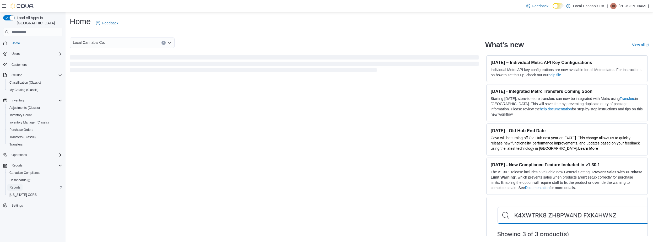
click at [20, 185] on span "Reports" at bounding box center [14, 187] width 11 height 4
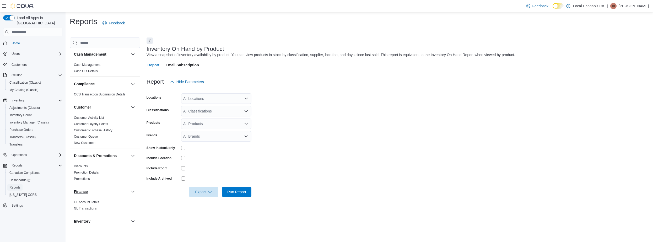
scroll to position [44, 0]
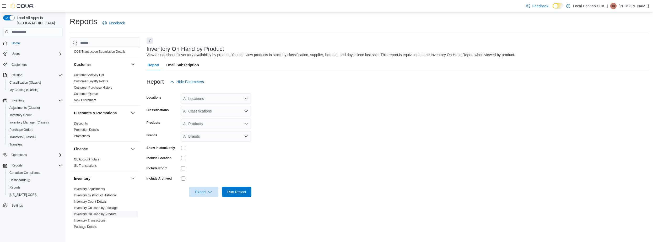
click at [110, 213] on link "Inventory On Hand by Product" at bounding box center [95, 214] width 42 height 4
click at [229, 97] on div "All Locations" at bounding box center [216, 98] width 70 height 10
click at [232, 115] on div "Kingsway" at bounding box center [216, 114] width 64 height 5
click at [335, 101] on form "Locations Kingsway Combo box. Selected. Kingsway. Press Backspace to delete Kin…" at bounding box center [398, 142] width 502 height 110
click at [203, 192] on span "Export" at bounding box center [203, 191] width 23 height 10
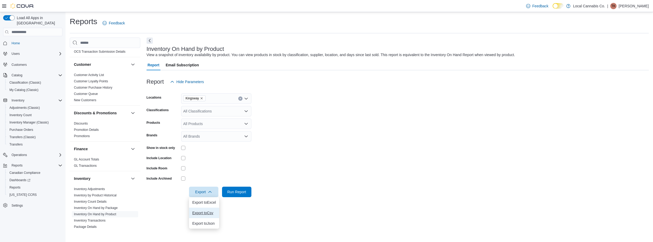
click at [212, 213] on span "Export to Csv" at bounding box center [204, 213] width 24 height 4
click at [211, 193] on icon "button" at bounding box center [210, 191] width 4 height 4
click at [209, 215] on span "Export to Csv" at bounding box center [204, 213] width 24 height 4
click at [212, 192] on icon "button" at bounding box center [210, 191] width 4 height 4
click at [207, 215] on span "Export to Csv" at bounding box center [204, 213] width 24 height 4
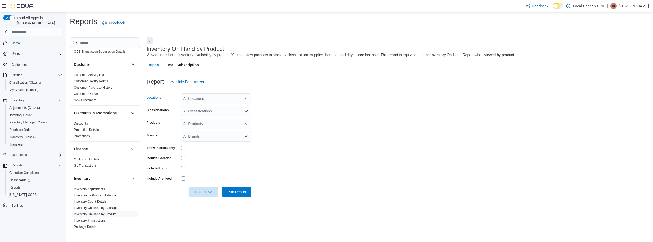
click at [240, 96] on div "All Locations" at bounding box center [216, 98] width 70 height 10
click at [225, 115] on div "Kingsway" at bounding box center [216, 114] width 64 height 5
click at [210, 192] on icon "button" at bounding box center [210, 191] width 4 height 4
click at [208, 213] on span "Export to Csv" at bounding box center [204, 213] width 24 height 4
click at [204, 192] on span "Export" at bounding box center [203, 191] width 23 height 10
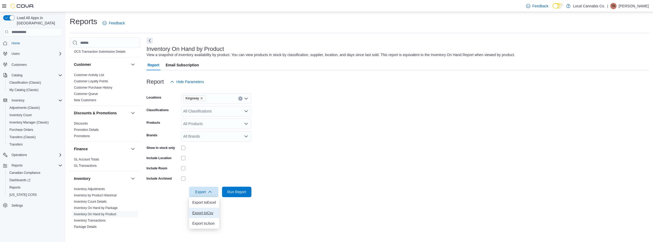
click at [213, 214] on span "Export to Csv" at bounding box center [204, 213] width 24 height 4
